Goal: Find specific page/section: Find specific page/section

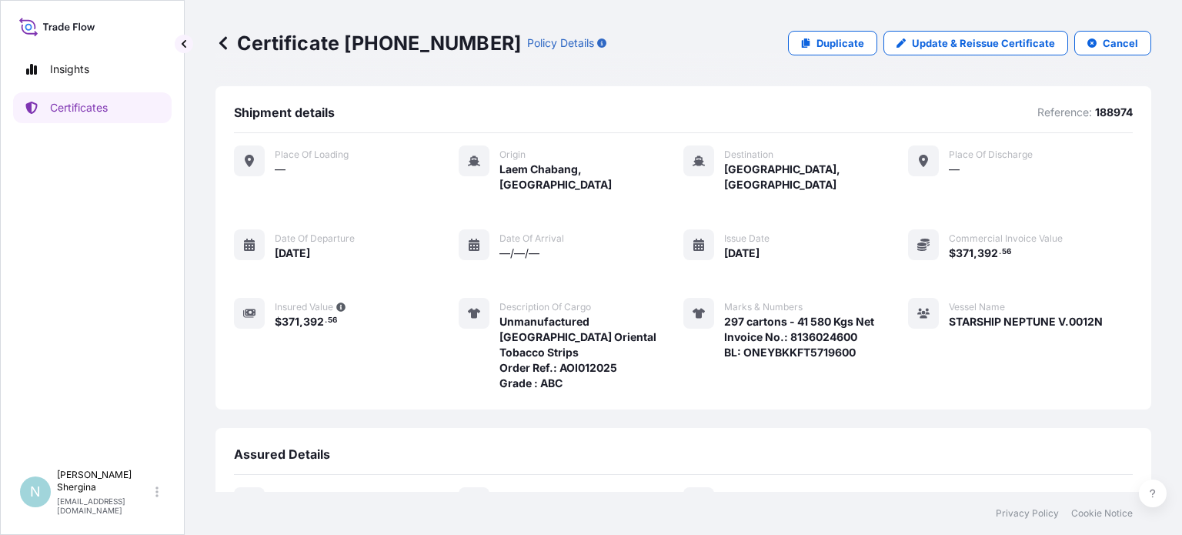
scroll to position [172, 0]
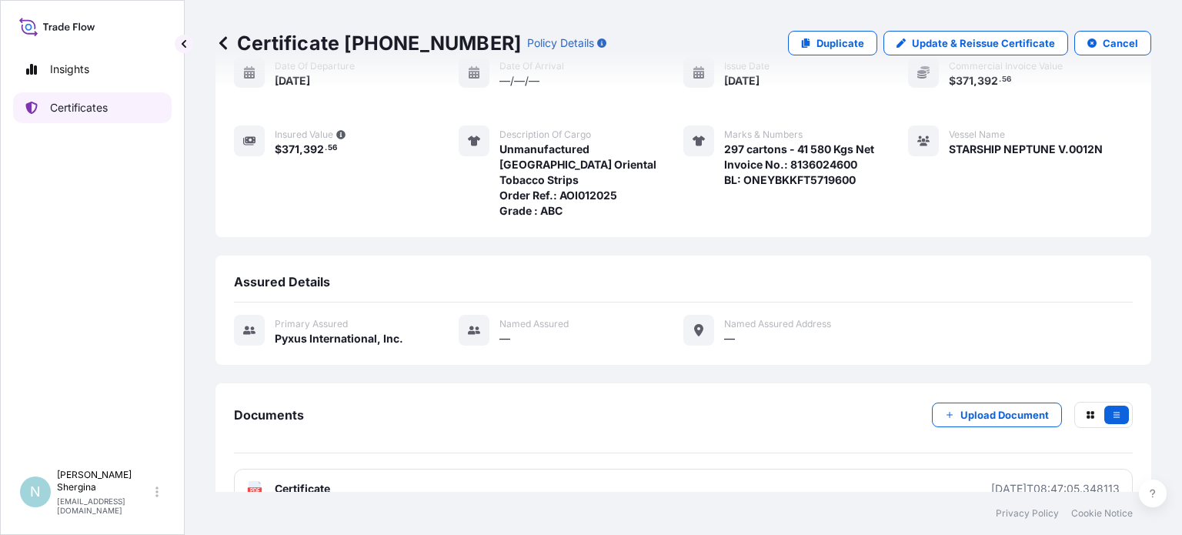
click at [80, 109] on p "Certificates" at bounding box center [79, 107] width 58 height 15
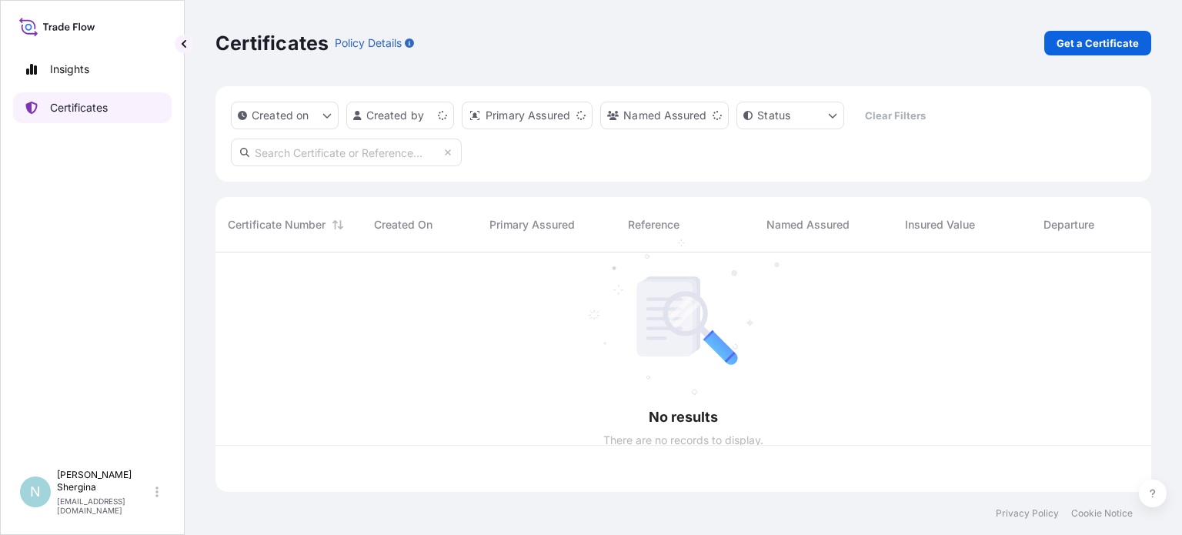
scroll to position [236, 923]
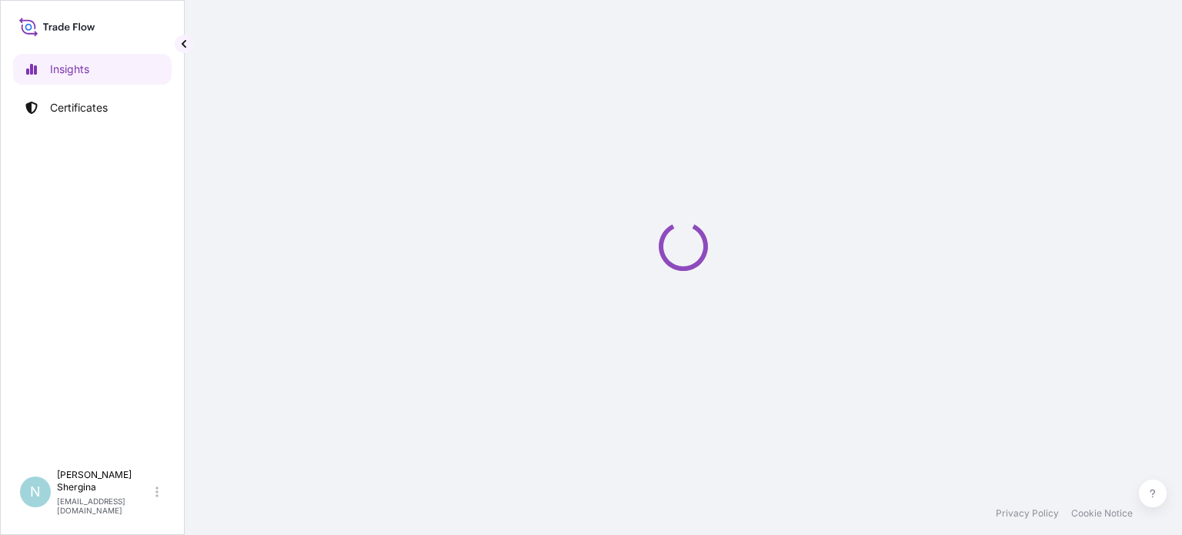
select select "2025"
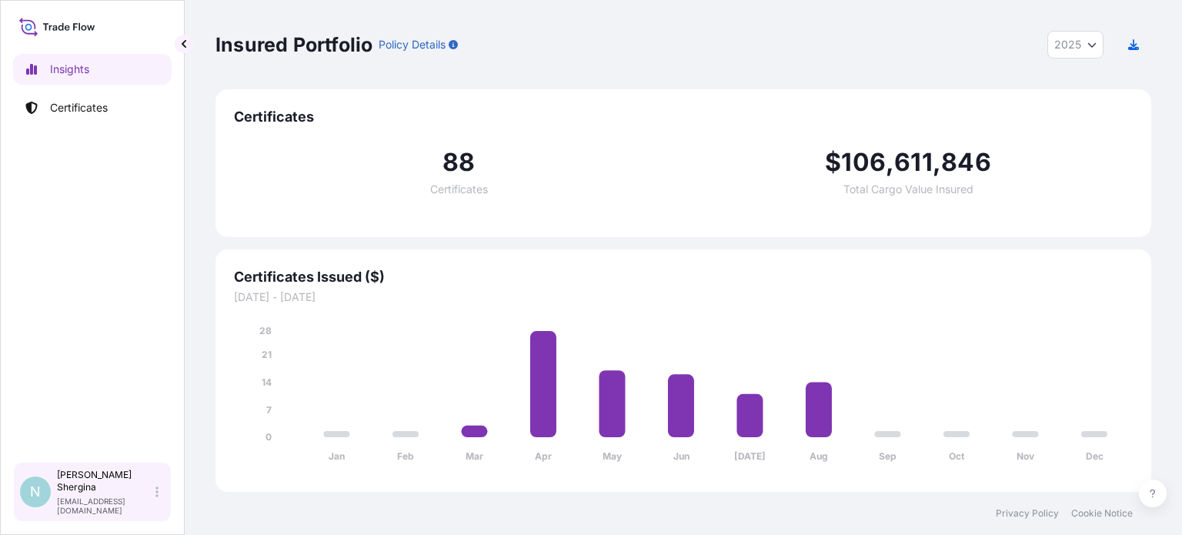
click at [162, 501] on div "N Natalia Shergina nshergina@aointl.com" at bounding box center [92, 492] width 145 height 46
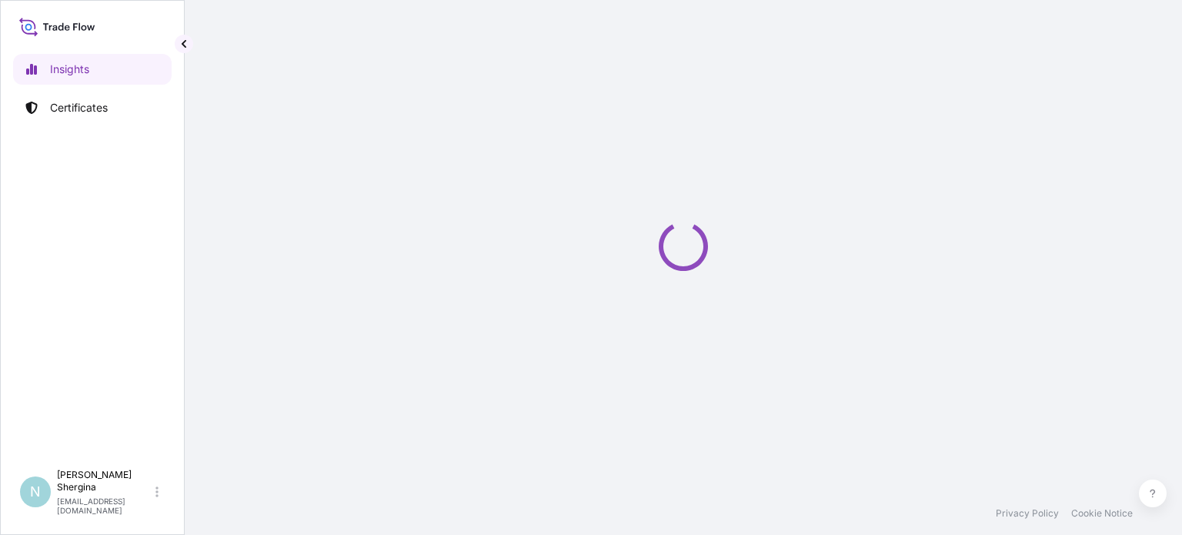
select select "2025"
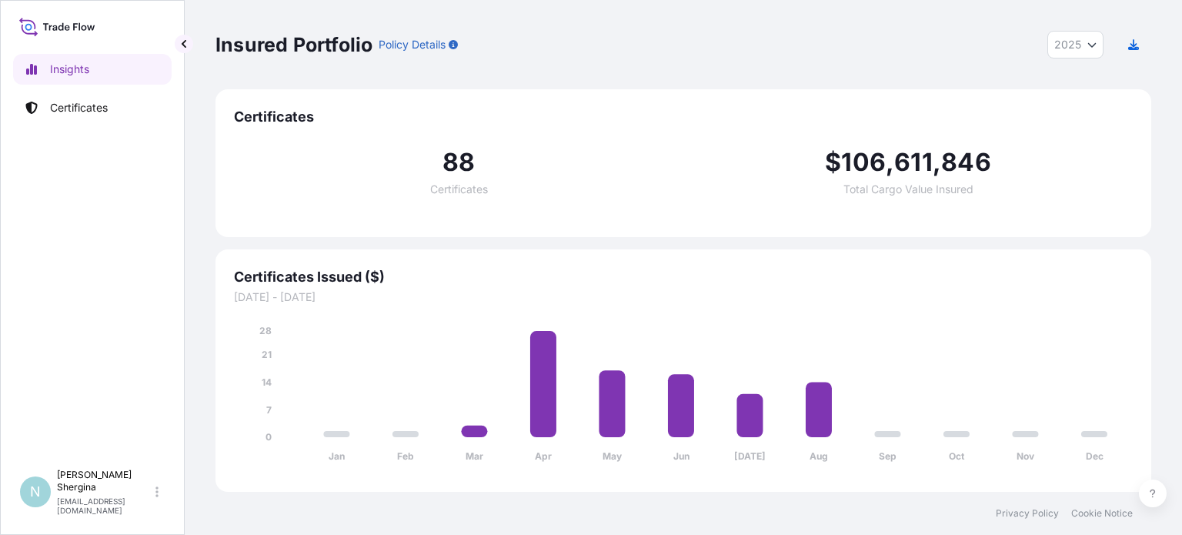
click at [95, 149] on div "Insights Certificates" at bounding box center [92, 251] width 159 height 422
click at [74, 105] on p "Certificates" at bounding box center [79, 107] width 58 height 15
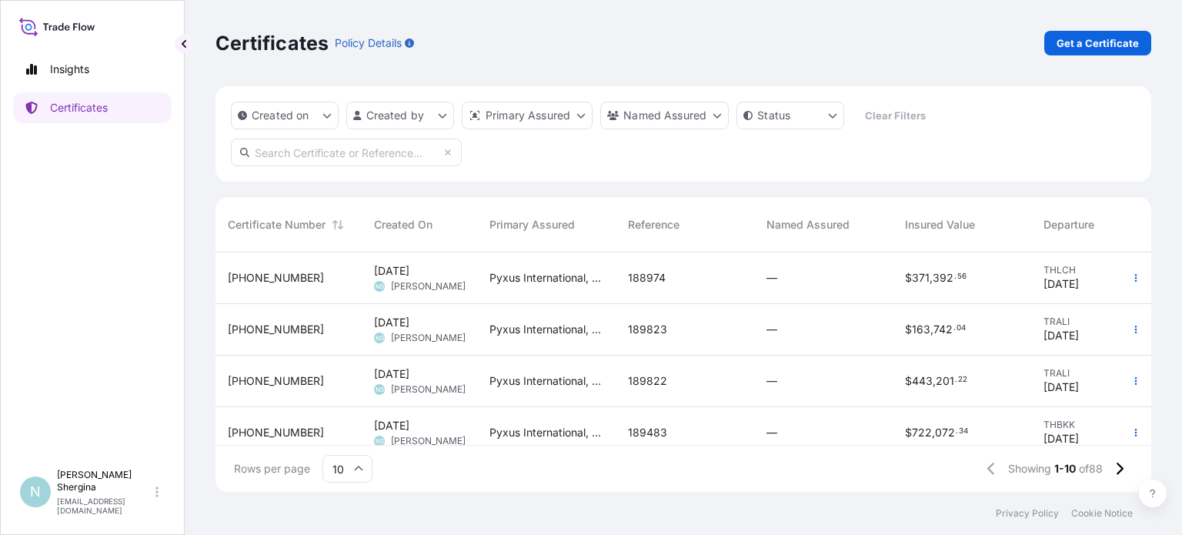
click at [54, 394] on div "Insights Certificates" at bounding box center [92, 251] width 159 height 422
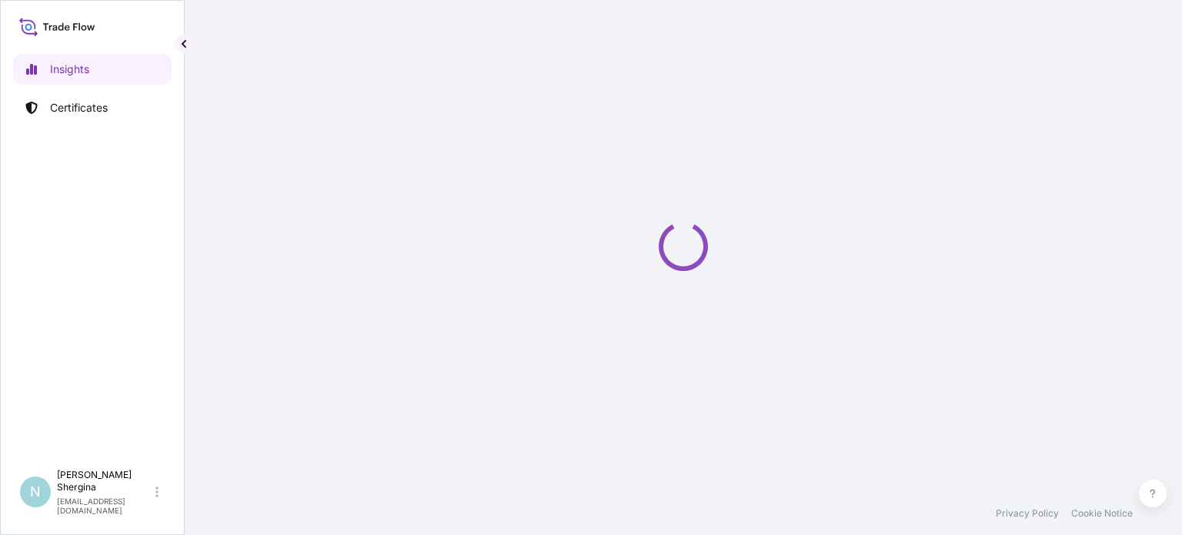
select select "2025"
